Goal: Information Seeking & Learning: Check status

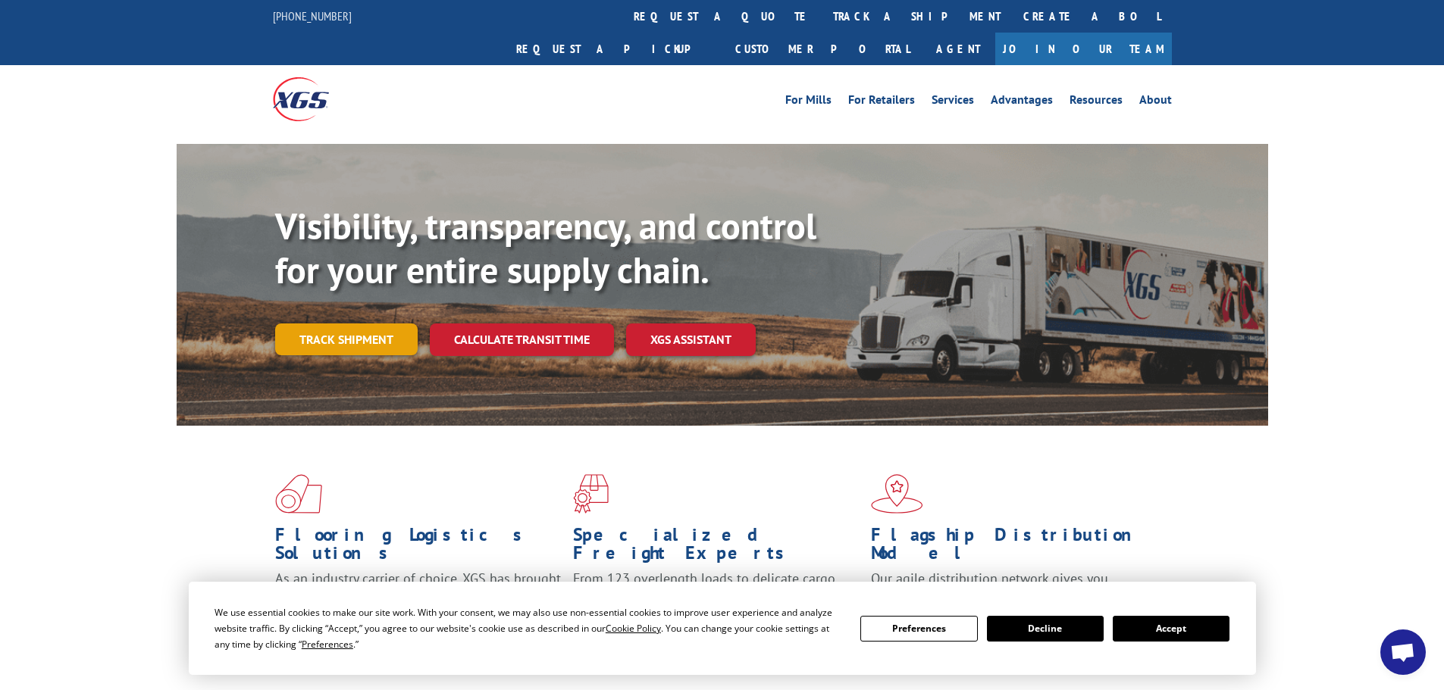
click at [343, 324] on link "Track shipment" at bounding box center [346, 340] width 142 height 32
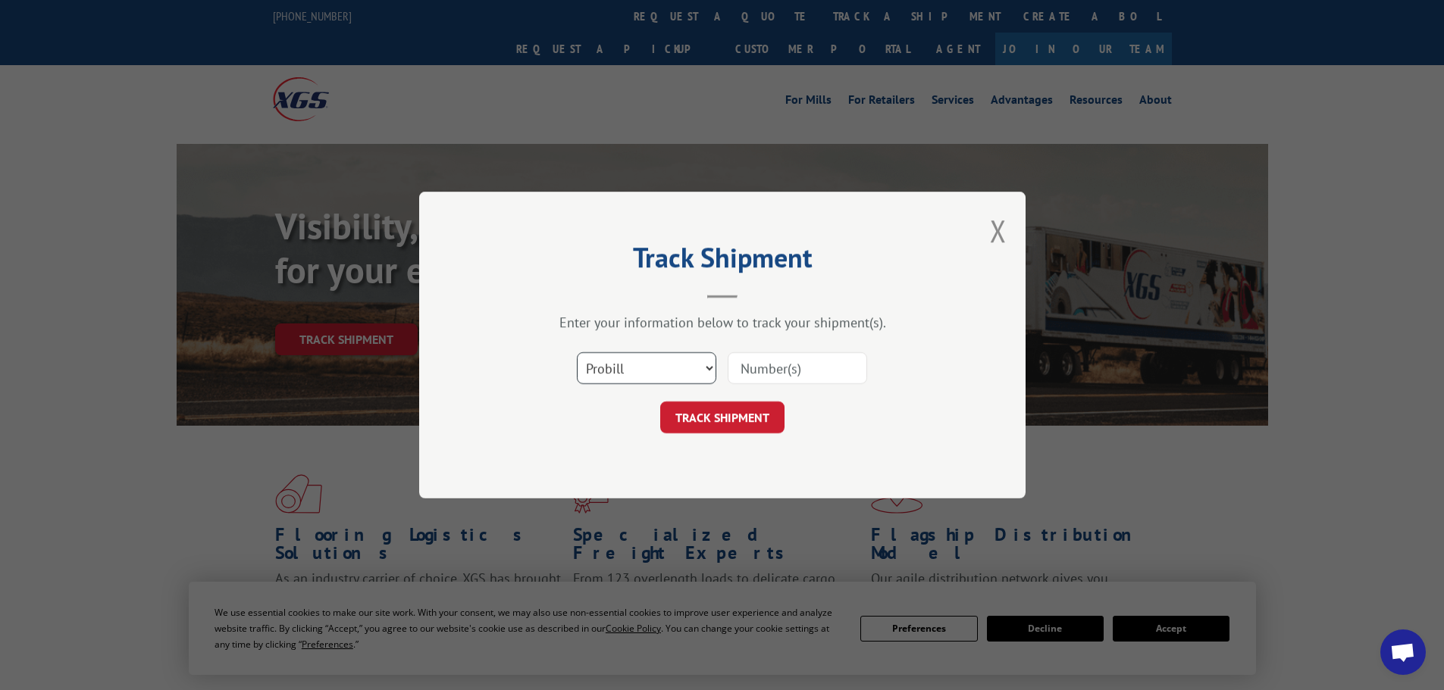
click at [643, 377] on select "Select category... Probill BOL PO" at bounding box center [646, 368] width 139 height 32
select select "bol"
click at [577, 352] on select "Select category... Probill BOL PO" at bounding box center [646, 368] width 139 height 32
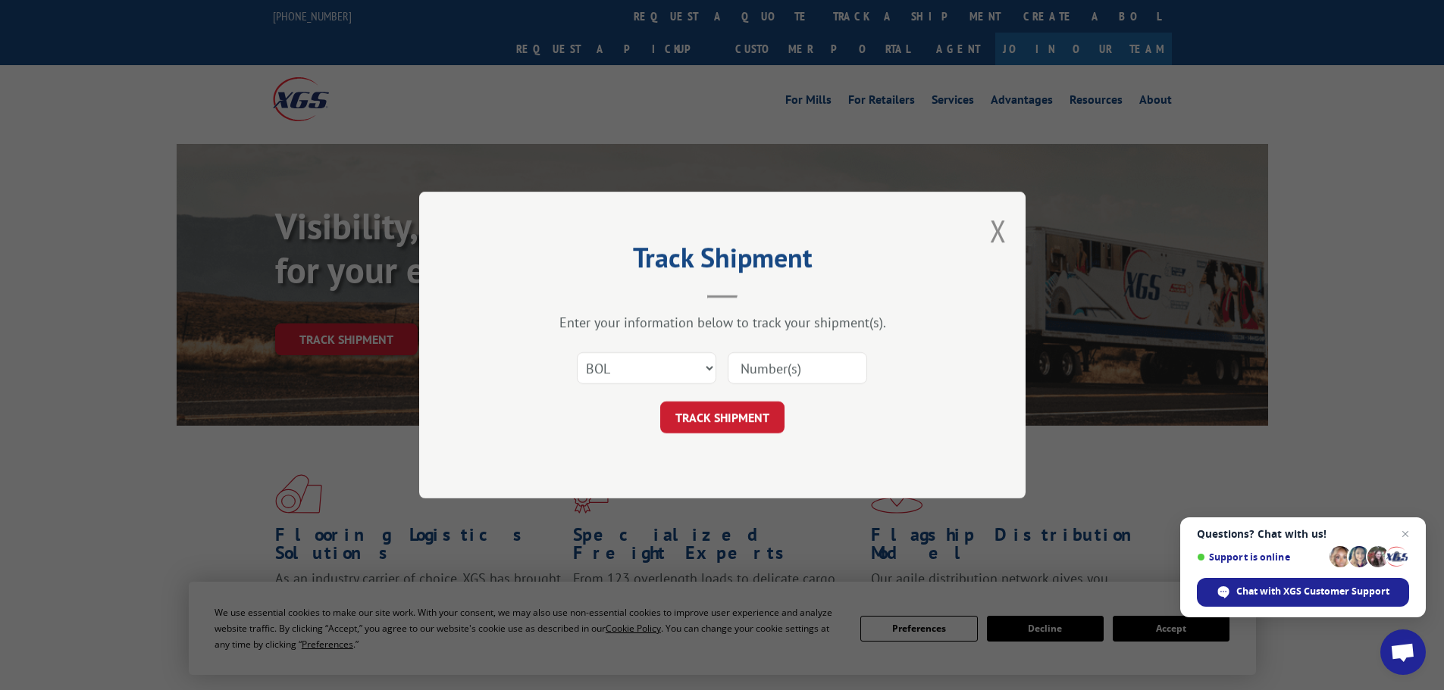
click at [760, 367] on input at bounding box center [797, 368] width 139 height 32
paste input "5479067"
type input "5479067"
click at [738, 421] on button "TRACK SHIPMENT" at bounding box center [722, 418] width 124 height 32
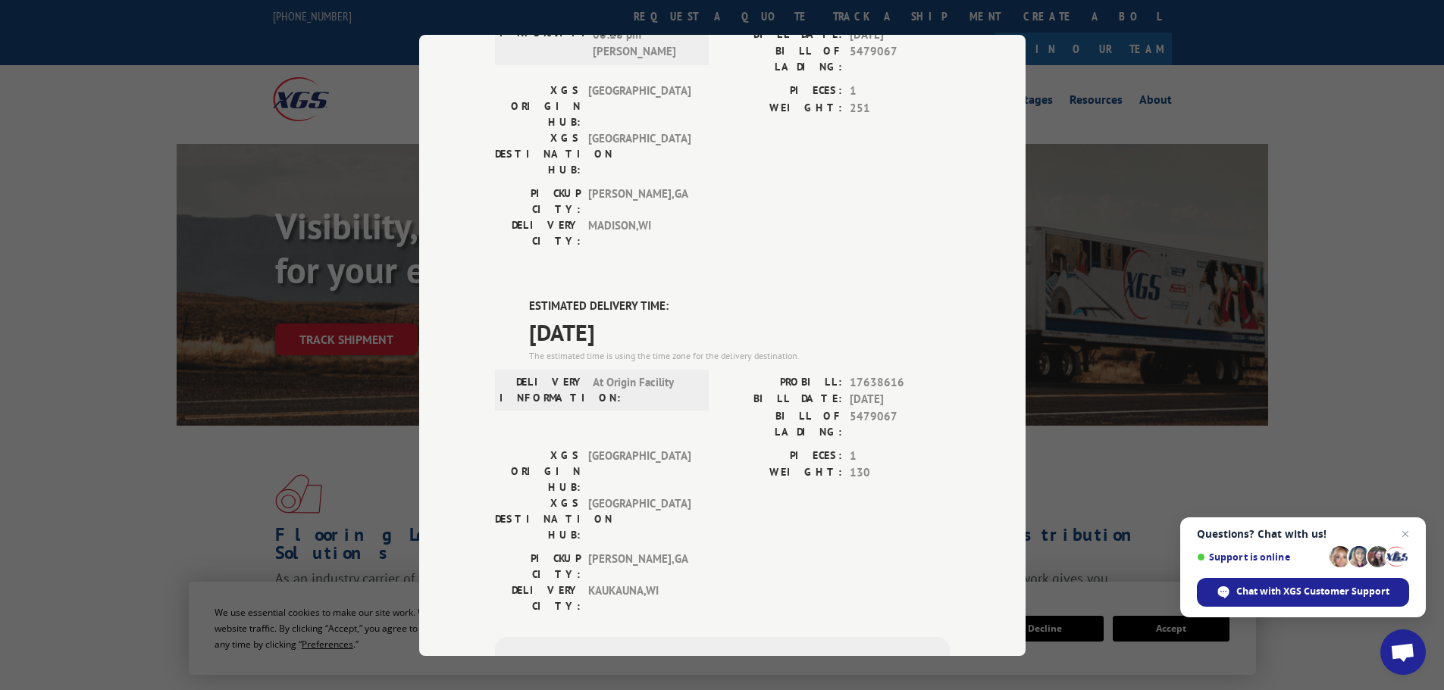
scroll to position [531, 0]
drag, startPoint x: 517, startPoint y: 162, endPoint x: 644, endPoint y: 170, distance: 127.6
click at [644, 295] on div "ESTIMATED DELIVERY TIME: [DATE] The estimated time is using the time zone for t…" at bounding box center [722, 567] width 455 height 545
copy span "[DATE]"
